Goal: Navigation & Orientation: Understand site structure

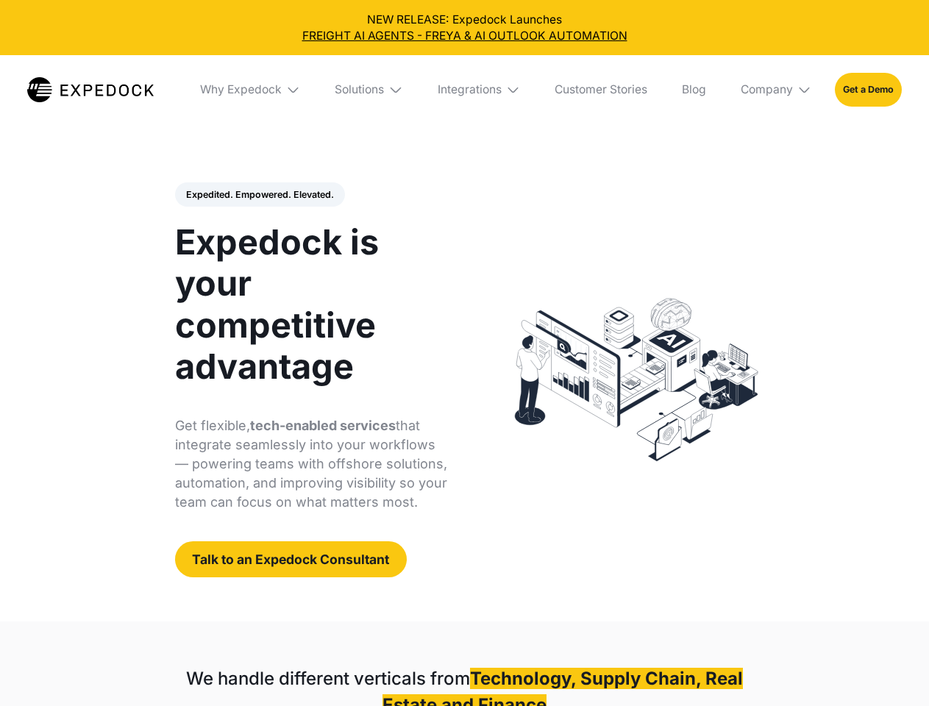
select select
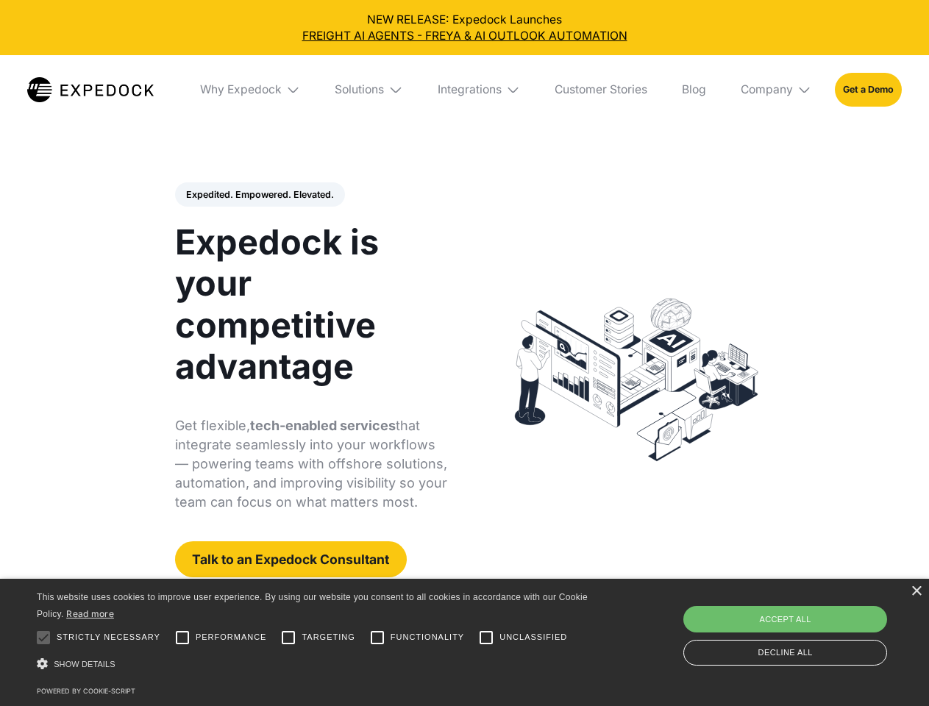
click at [464, 90] on div "Integrations" at bounding box center [470, 89] width 64 height 15
click at [251, 90] on div "Why Expedock" at bounding box center [229, 89] width 82 height 15
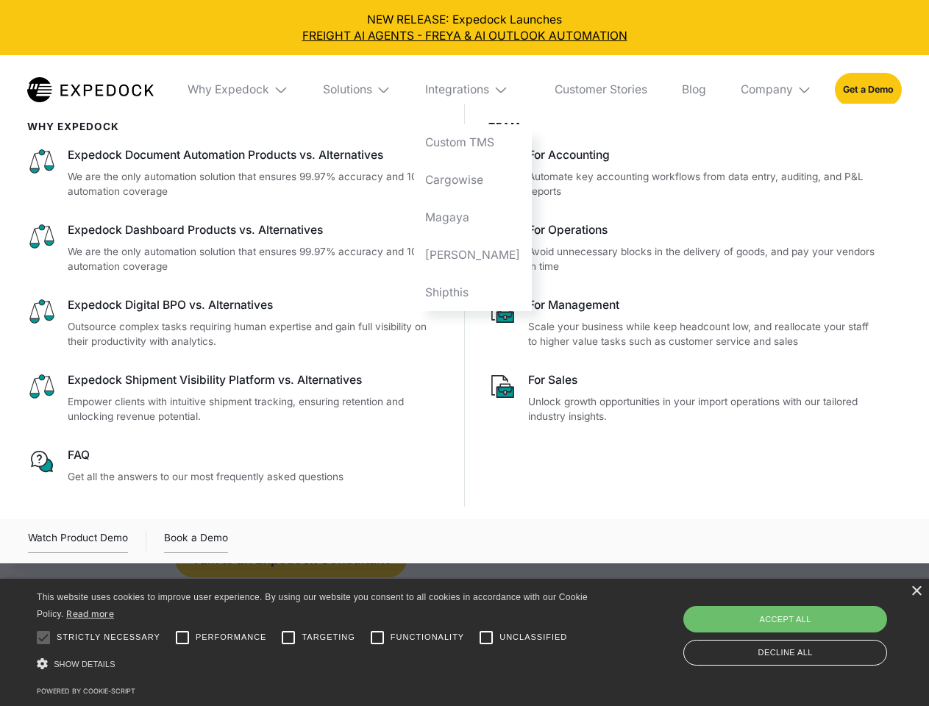
click at [370, 90] on div "Solutions" at bounding box center [347, 89] width 49 height 15
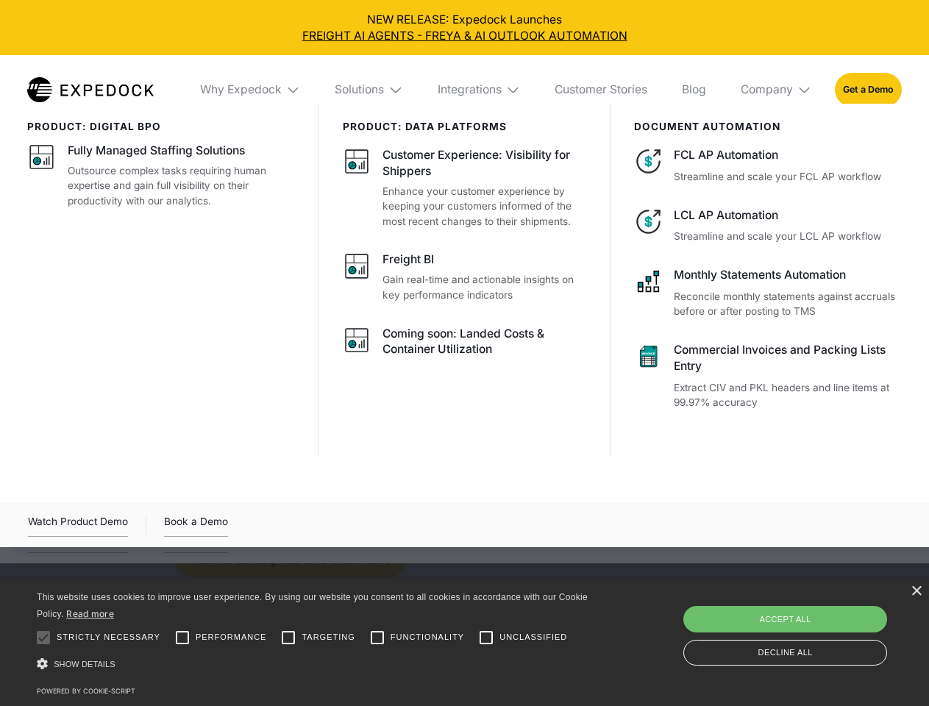
click at [480, 90] on div "Integrations" at bounding box center [470, 89] width 64 height 15
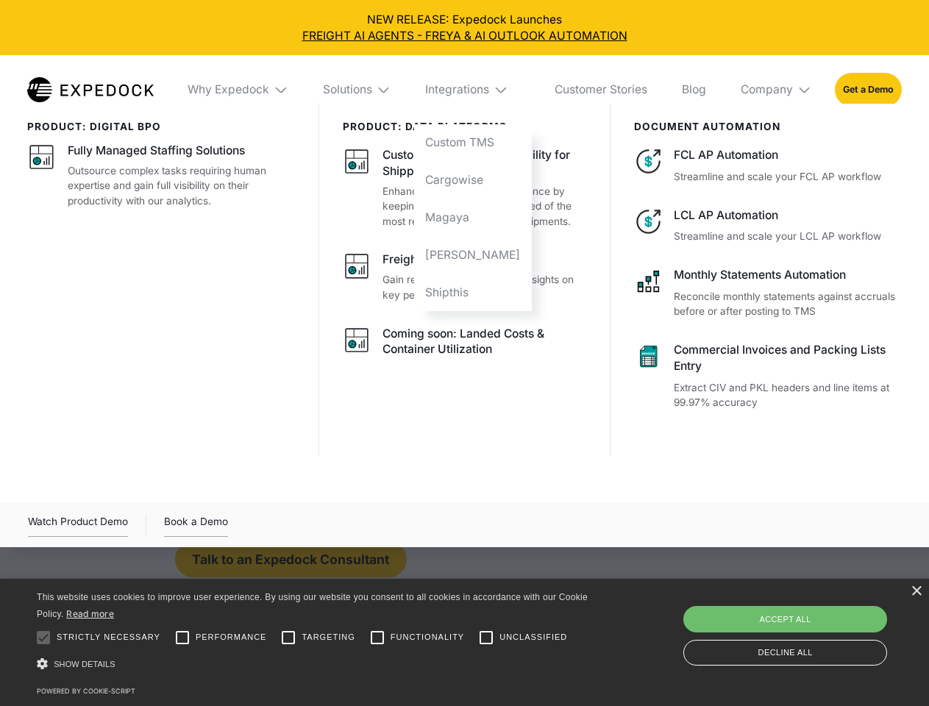
click at [777, 90] on div "Company" at bounding box center [767, 89] width 52 height 15
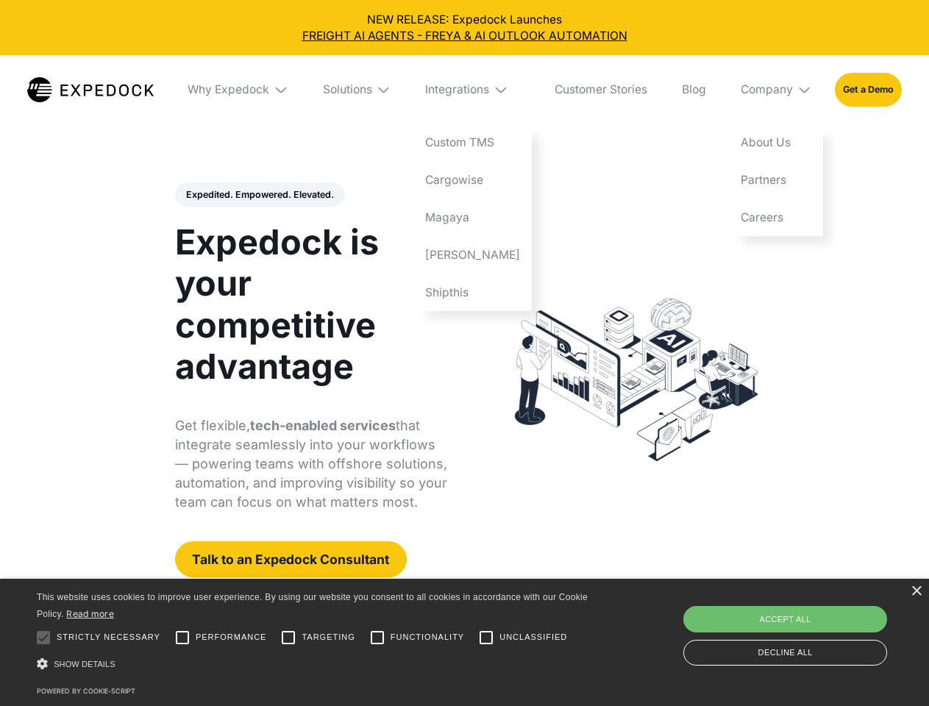
click at [259, 195] on div "Expedited. Empowered. Elevated. Automate Freight Document Extraction at 99.97% …" at bounding box center [311, 380] width 273 height 396
click at [43, 638] on div at bounding box center [43, 637] width 29 height 29
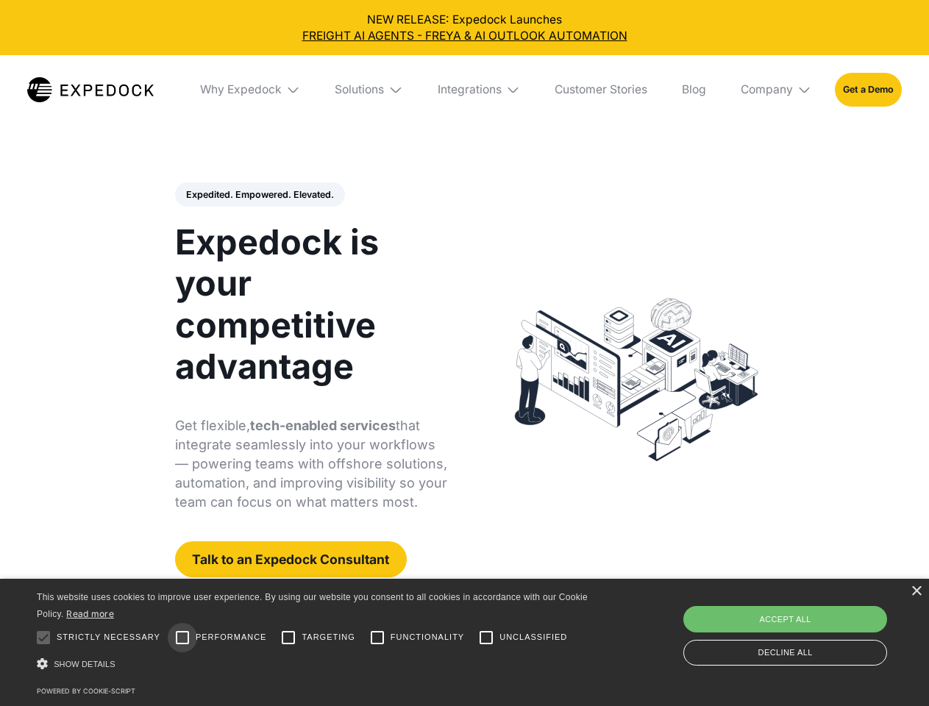
click at [182, 638] on input "Performance" at bounding box center [182, 637] width 29 height 29
checkbox input "true"
click at [288, 638] on input "Targeting" at bounding box center [288, 637] width 29 height 29
checkbox input "true"
click at [377, 638] on input "Functionality" at bounding box center [377, 637] width 29 height 29
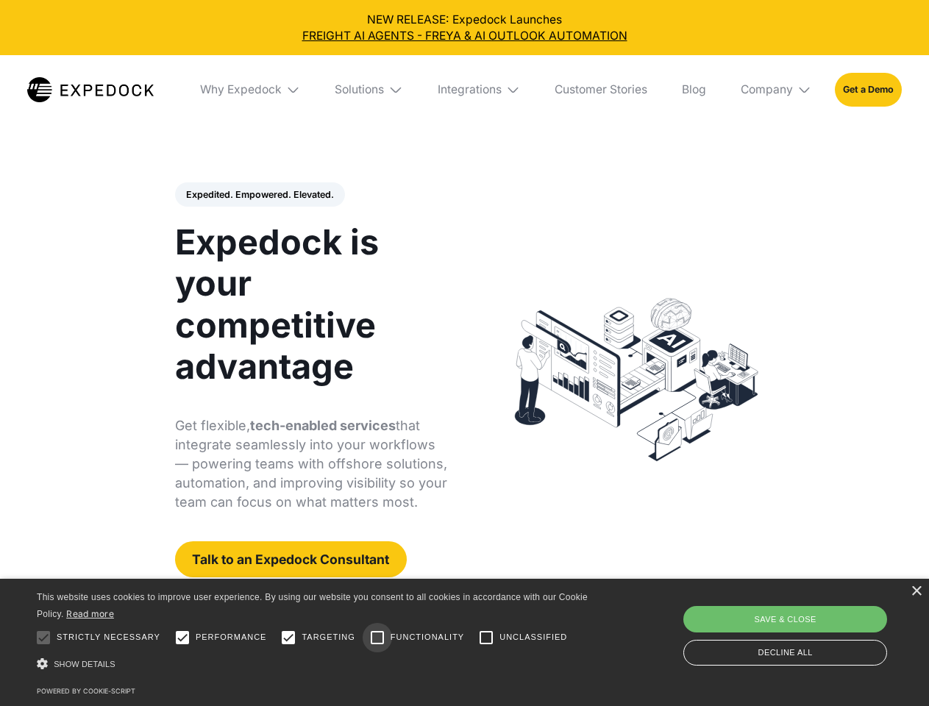
checkbox input "true"
